Goal: Task Accomplishment & Management: Use online tool/utility

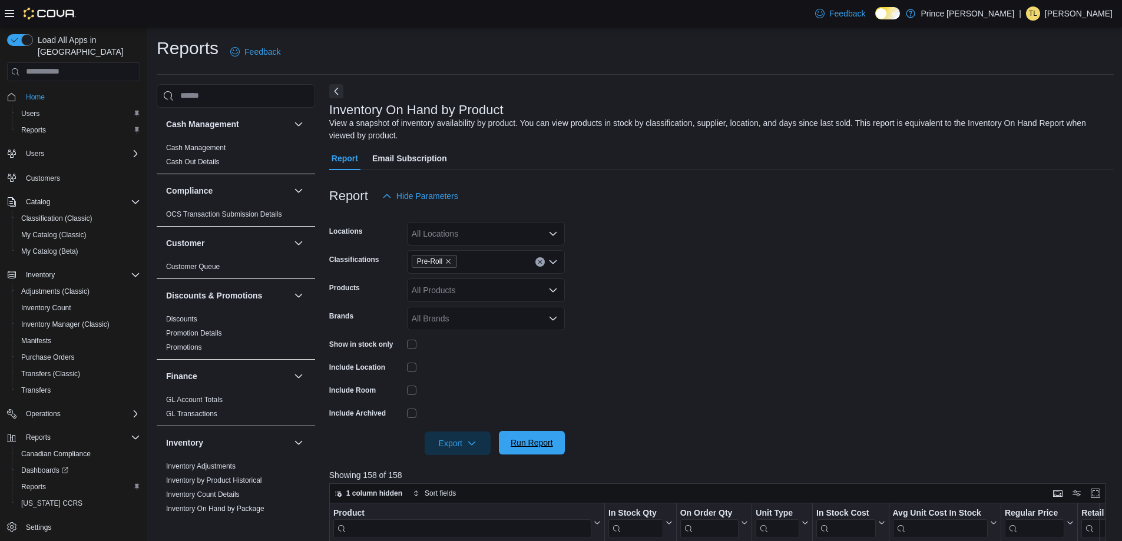
click at [511, 449] on span "Run Report" at bounding box center [532, 443] width 52 height 24
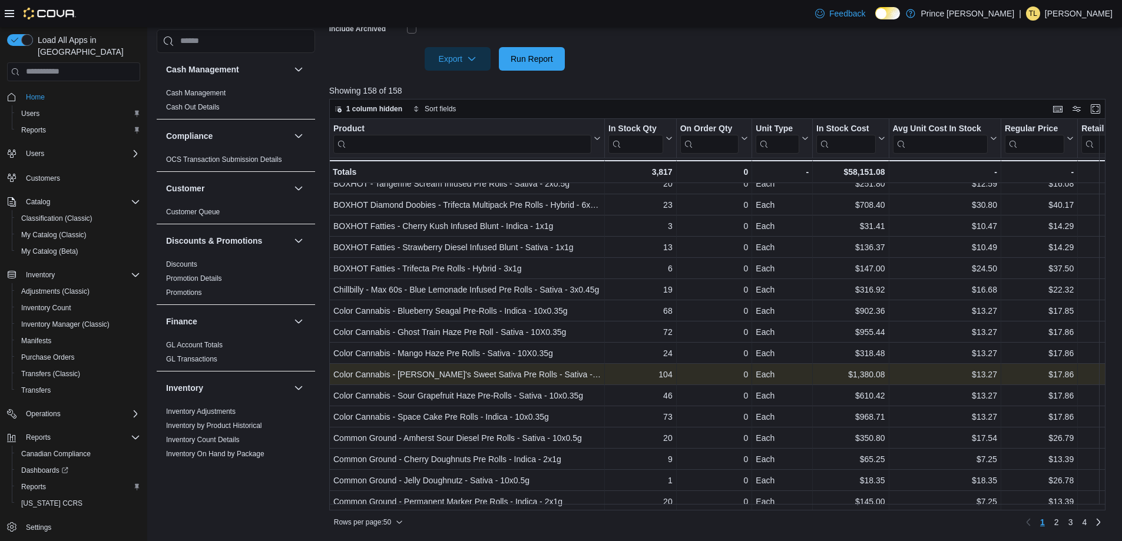
scroll to position [738, 0]
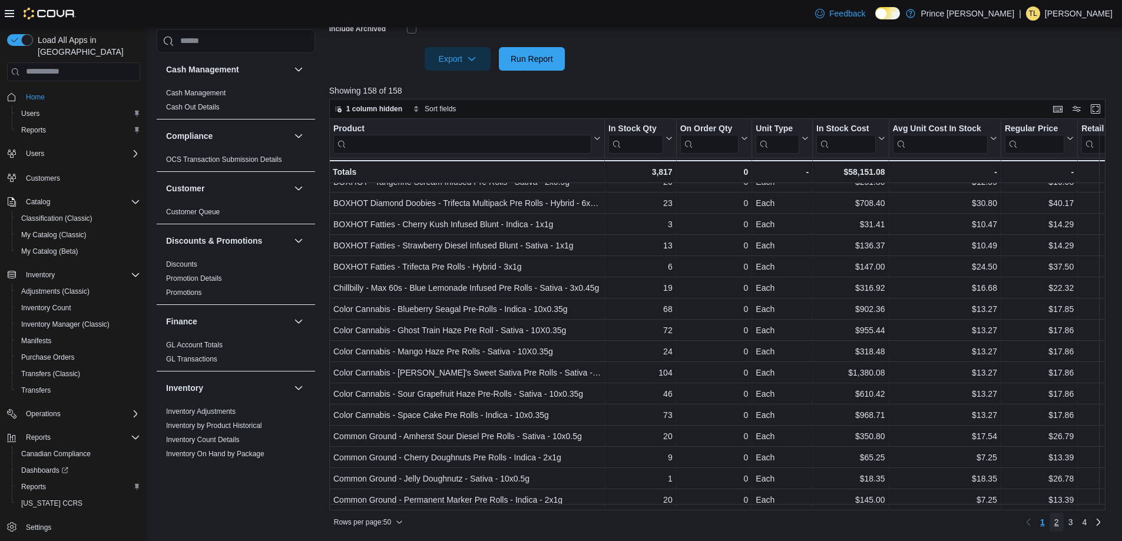
click at [1059, 526] on span "2" at bounding box center [1056, 522] width 5 height 12
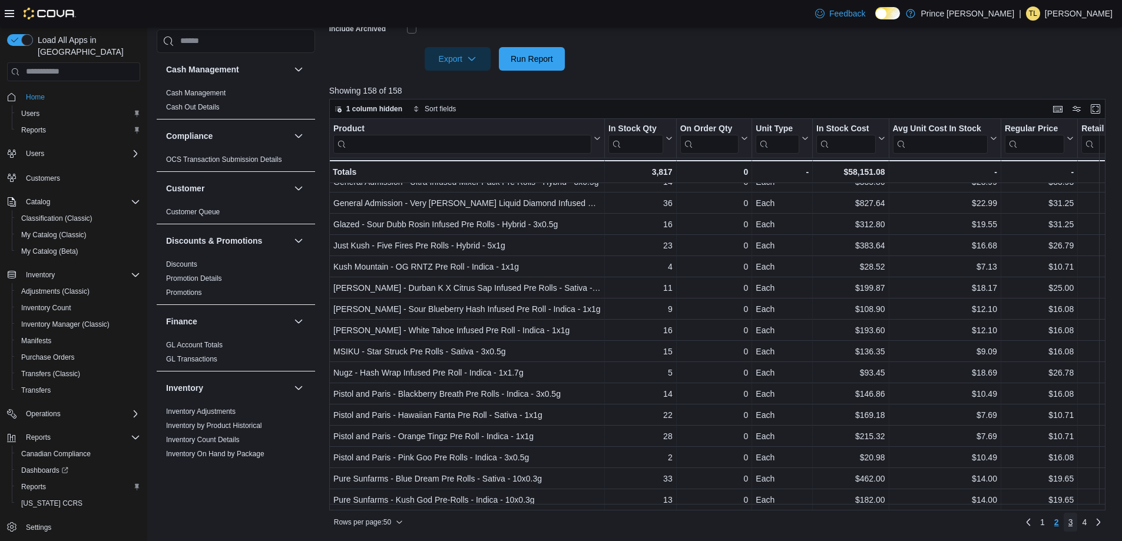
click at [1078, 527] on link "3" at bounding box center [1071, 522] width 14 height 19
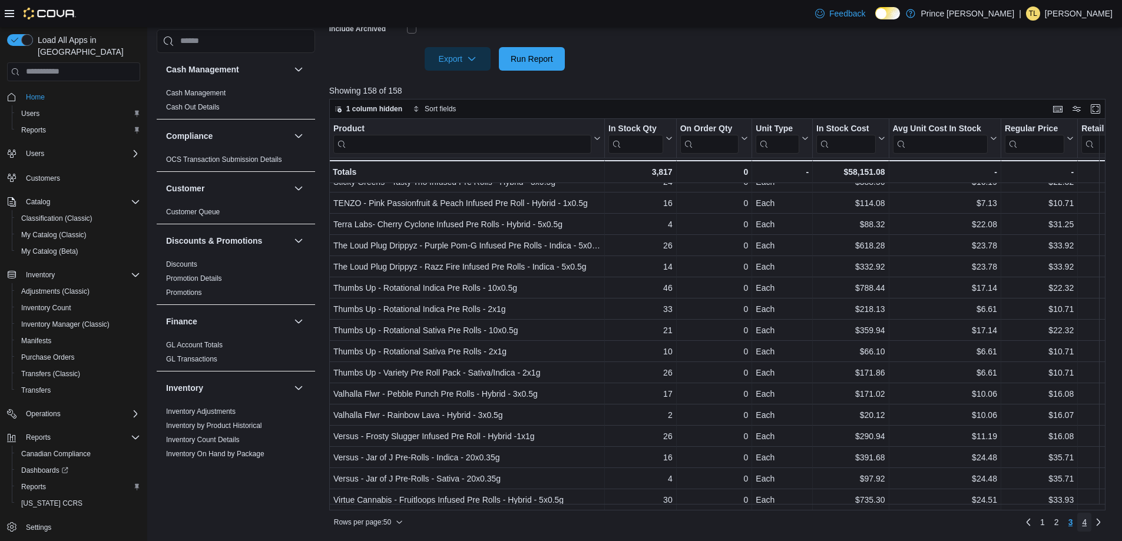
click at [1091, 518] on link "4" at bounding box center [1084, 522] width 14 height 19
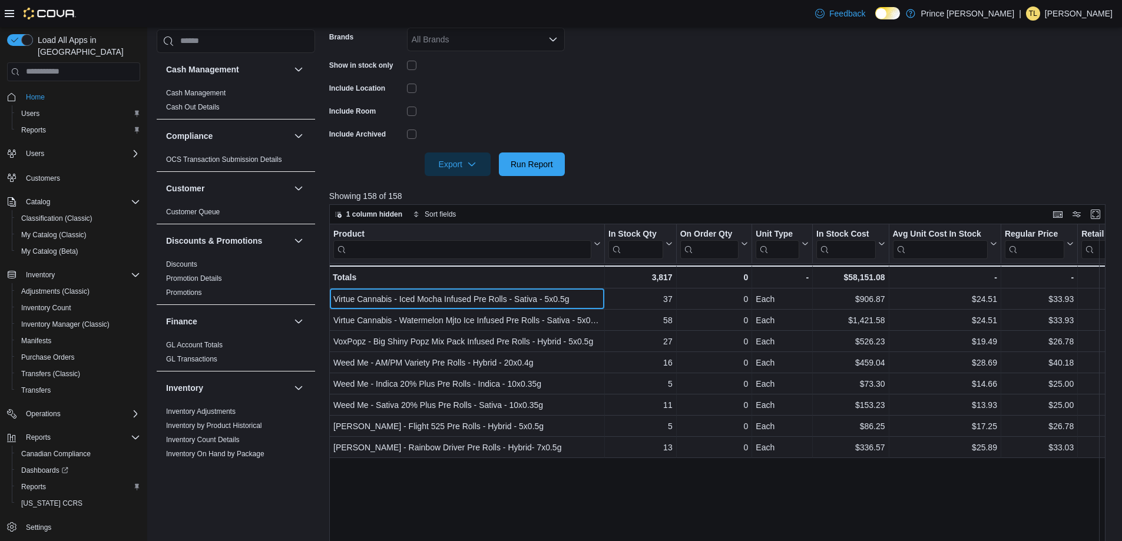
scroll to position [208, 0]
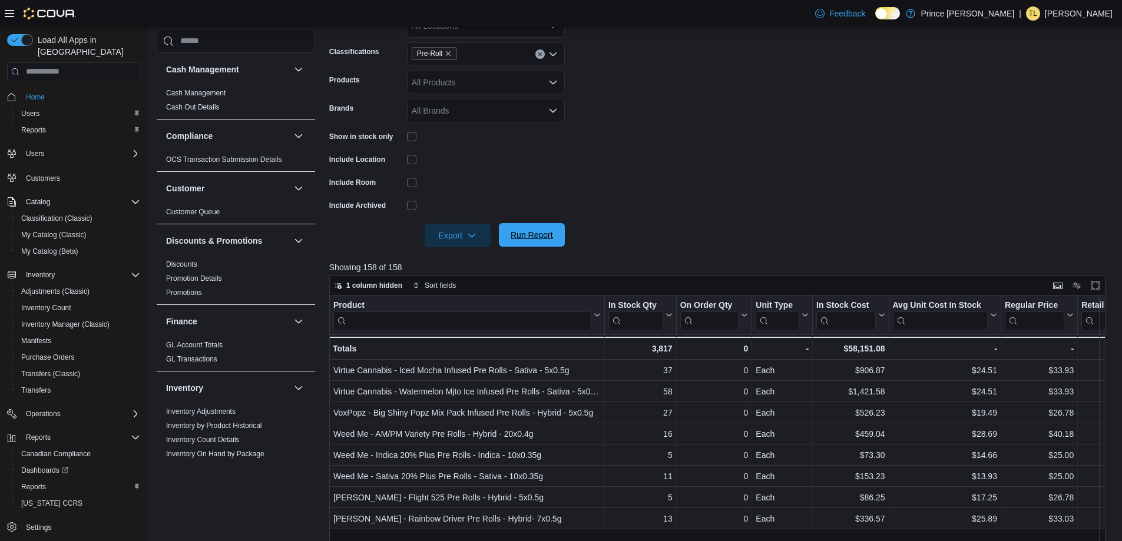
click at [557, 238] on span "Run Report" at bounding box center [532, 235] width 52 height 24
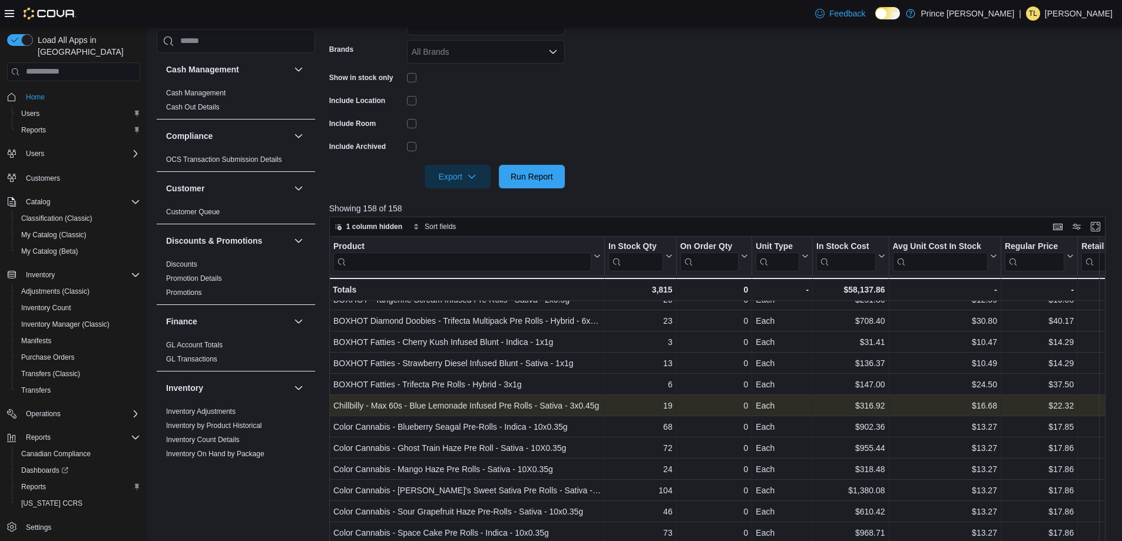
scroll to position [326, 0]
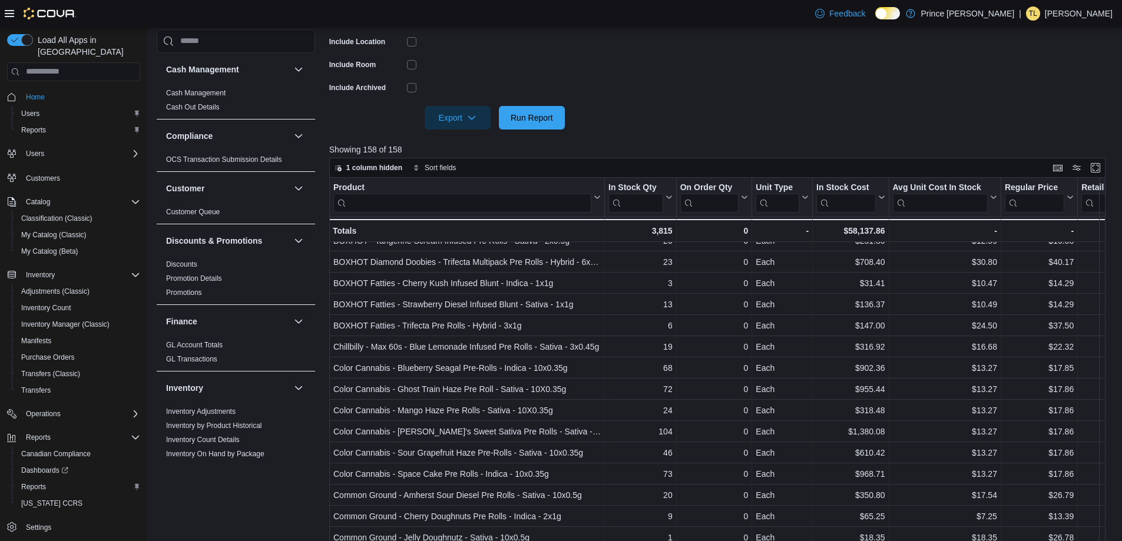
drag, startPoint x: 496, startPoint y: 519, endPoint x: 250, endPoint y: 507, distance: 246.5
click at [247, 505] on div "Cash Management Cash Management Cash Out Details Compliance OCS Transaction Sub…" at bounding box center [236, 272] width 158 height 487
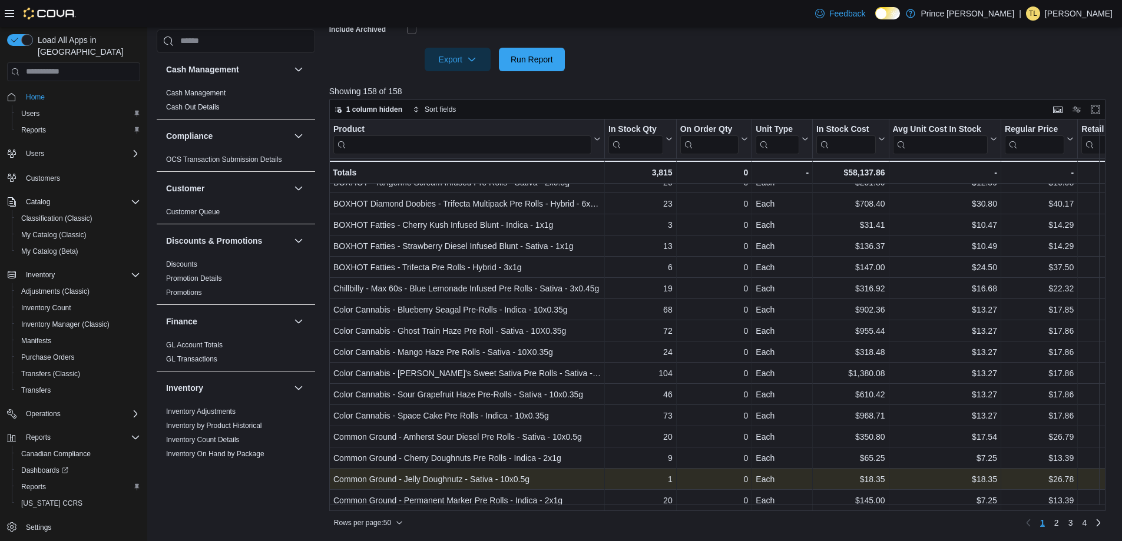
scroll to position [385, 0]
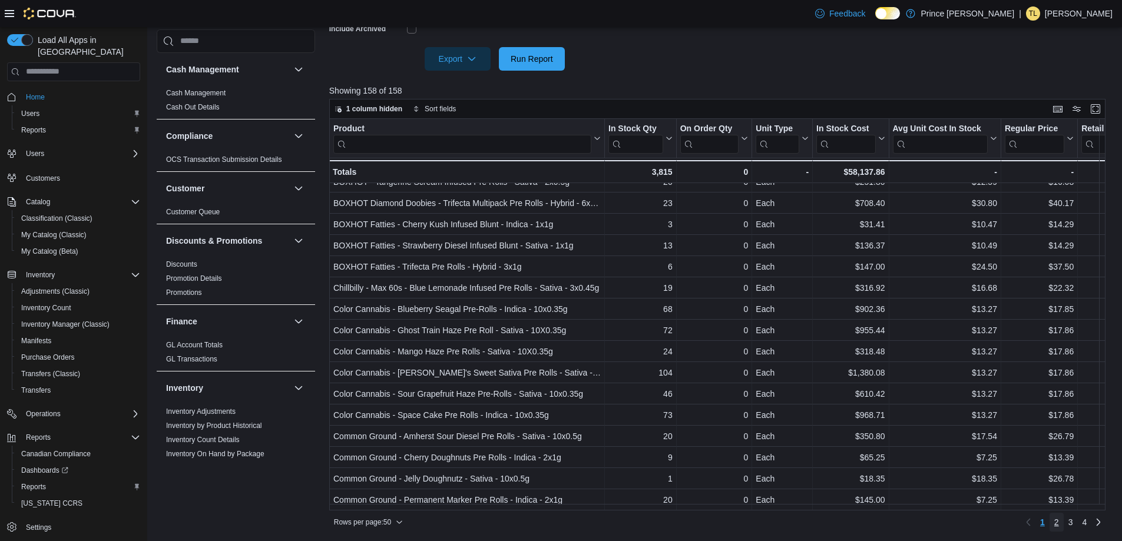
click at [1059, 525] on span "2" at bounding box center [1056, 522] width 5 height 12
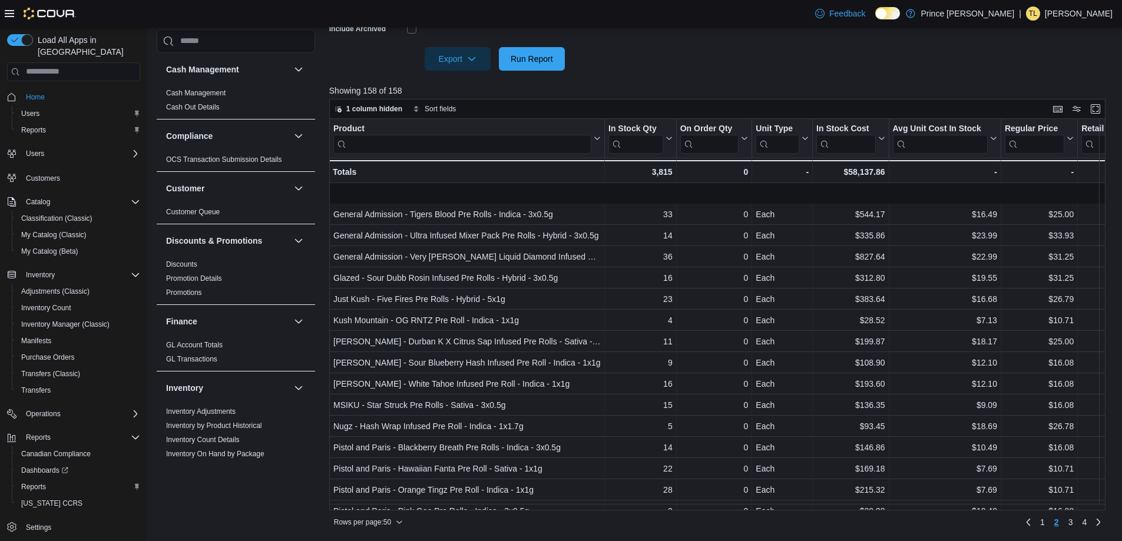
scroll to position [738, 0]
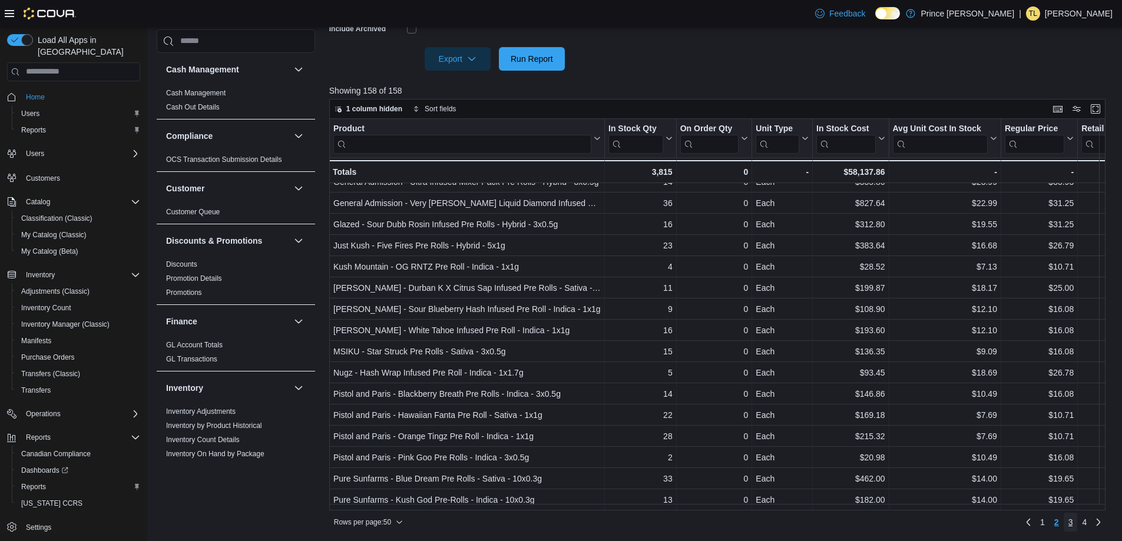
click at [1073, 520] on span "3" at bounding box center [1070, 522] width 5 height 12
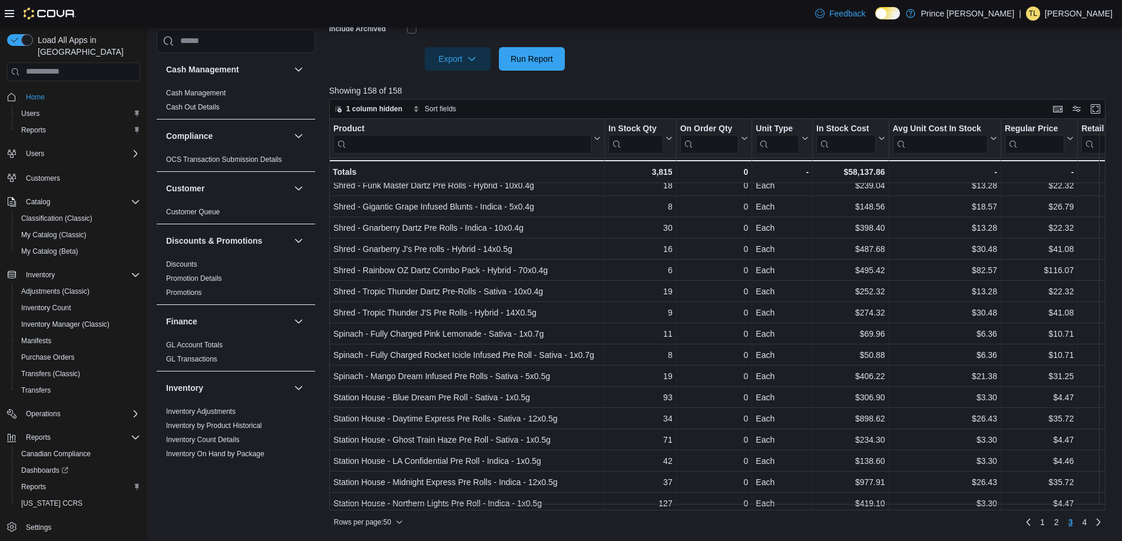
scroll to position [385, 0]
